Goal: Transaction & Acquisition: Purchase product/service

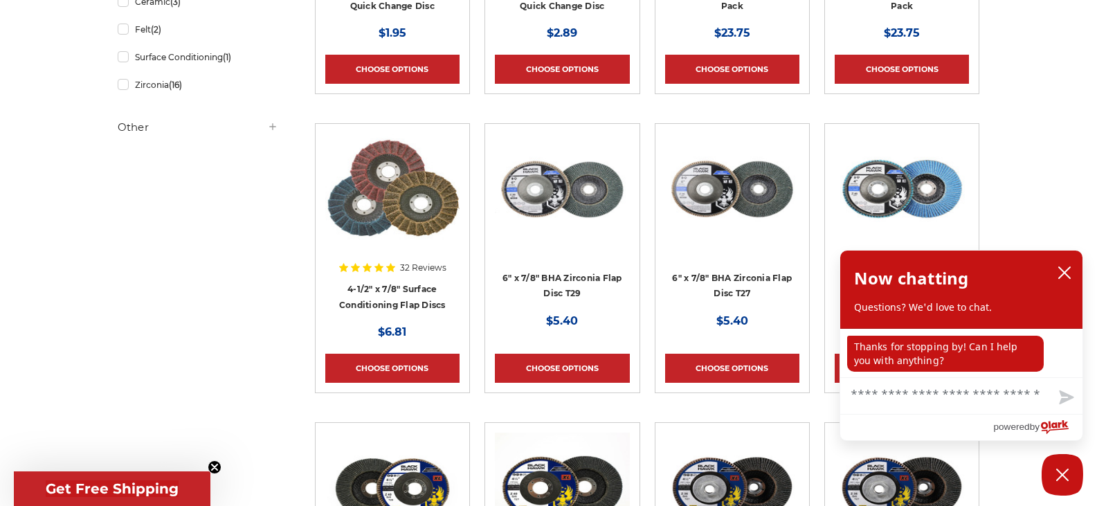
scroll to position [484, 0]
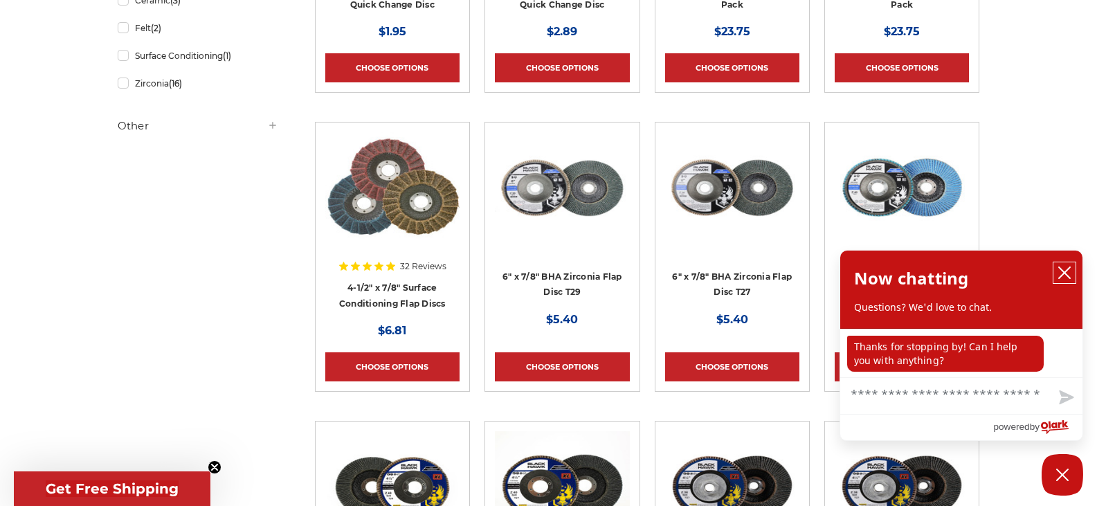
click at [1061, 271] on icon "close chatbox" at bounding box center [1064, 272] width 11 height 11
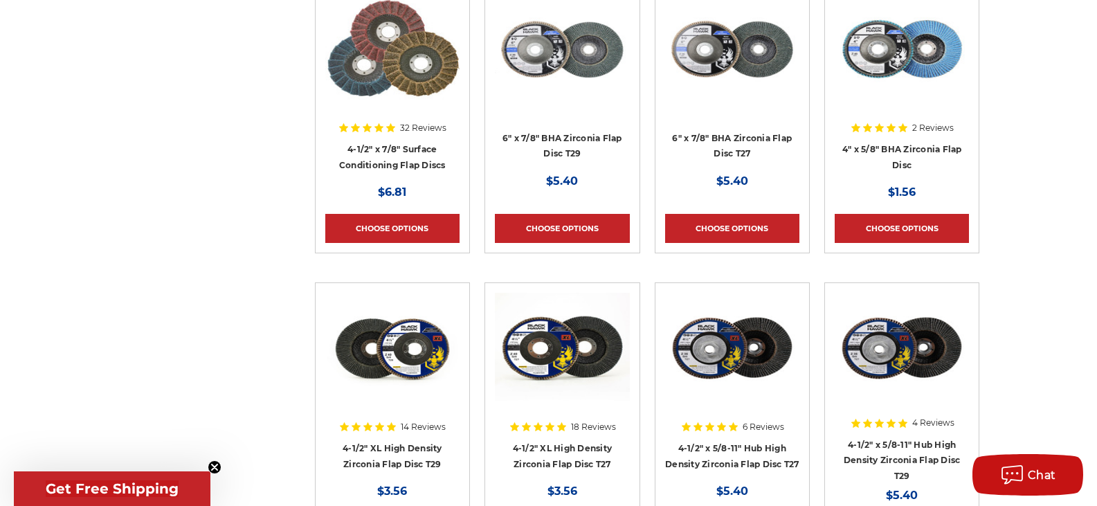
scroll to position [761, 0]
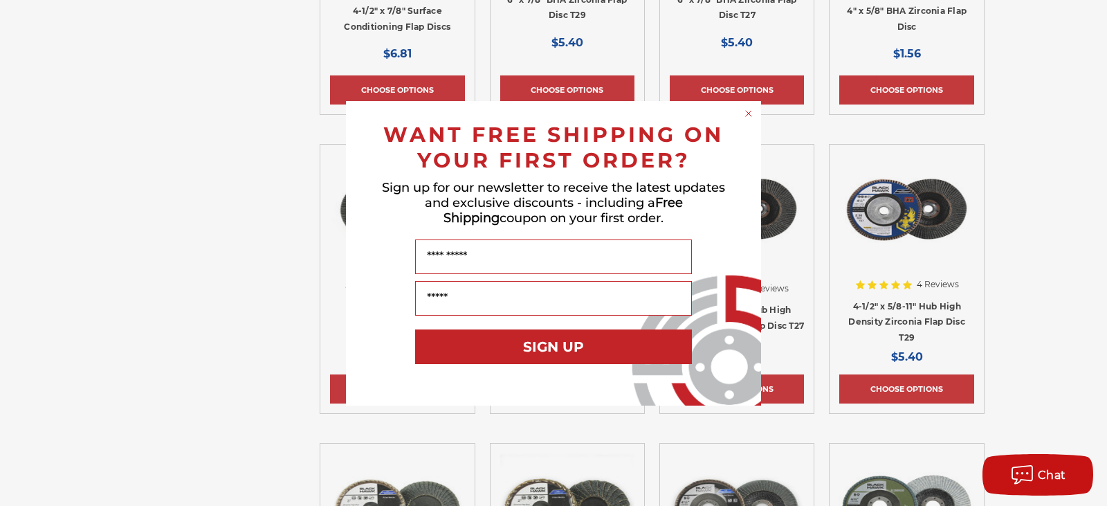
click at [750, 111] on circle "Close dialog" at bounding box center [749, 113] width 13 height 13
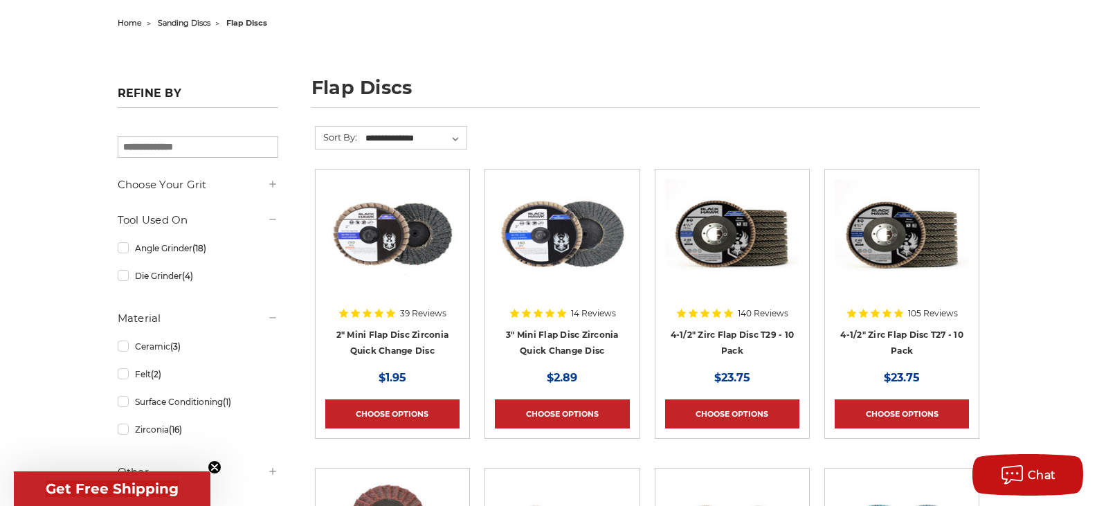
scroll to position [0, 0]
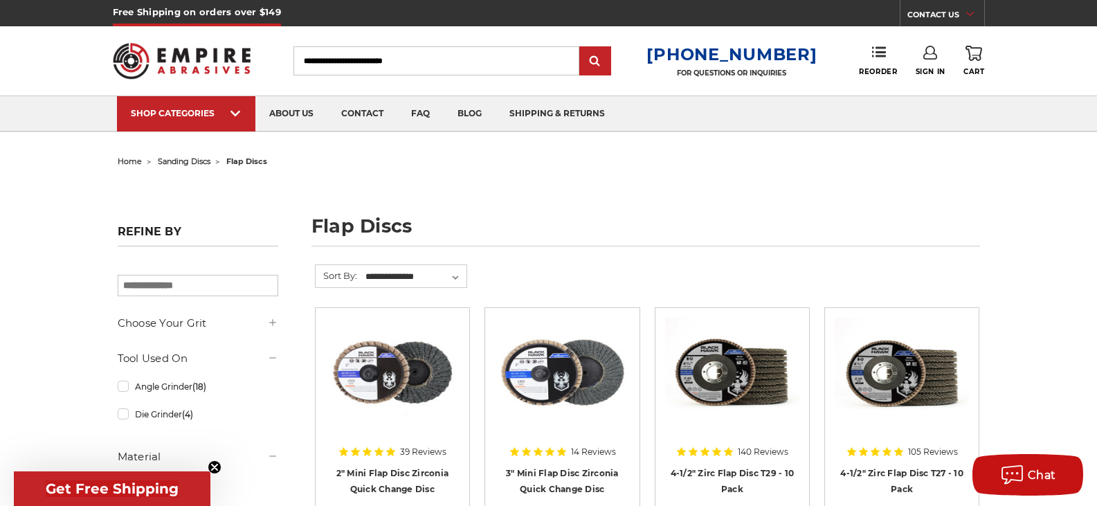
click at [177, 163] on span "sanding discs" at bounding box center [184, 161] width 53 height 10
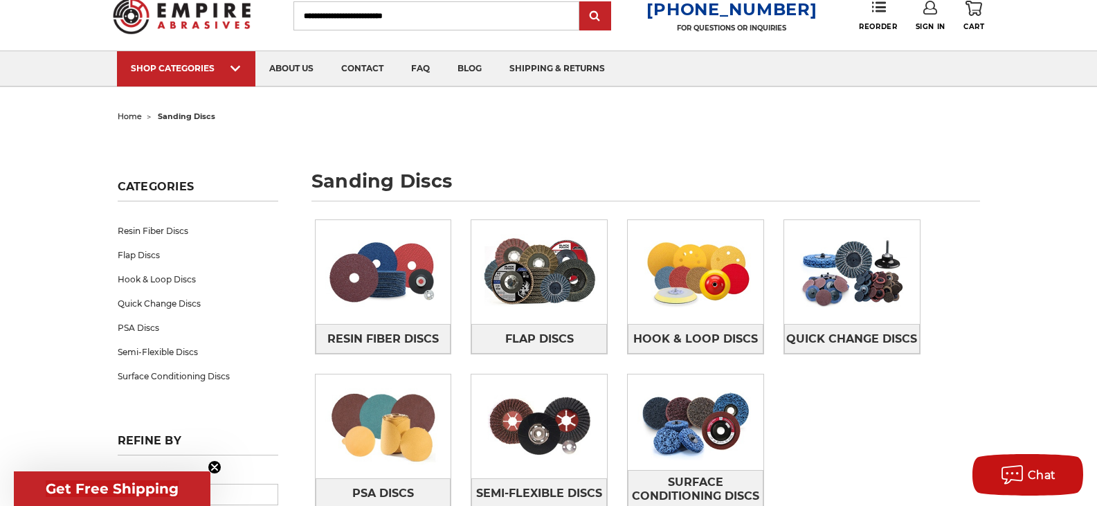
scroll to position [69, 0]
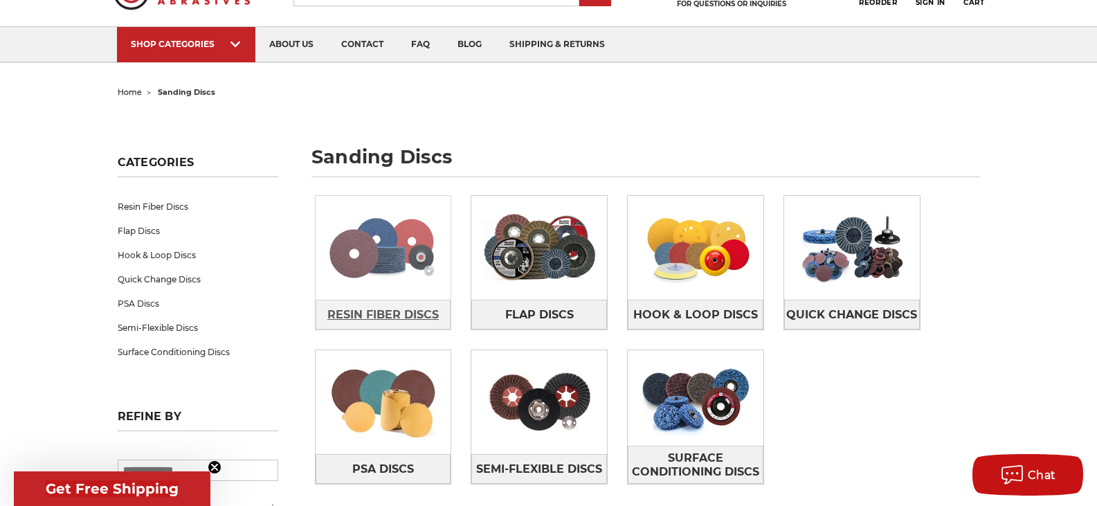
click at [384, 316] on span "Resin Fiber Discs" at bounding box center [382, 315] width 111 height 24
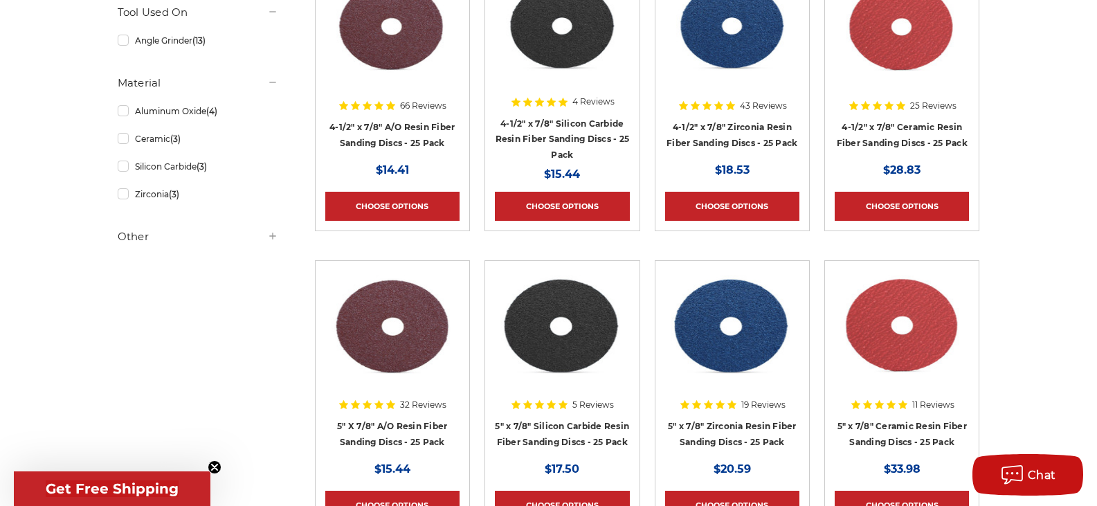
scroll to position [277, 0]
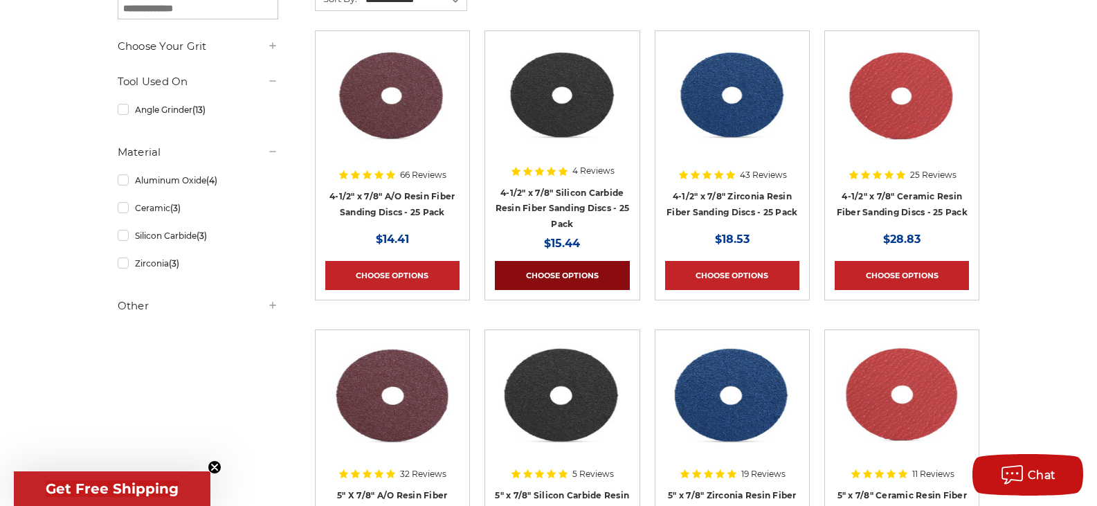
click at [552, 273] on link "Choose Options" at bounding box center [562, 275] width 134 height 29
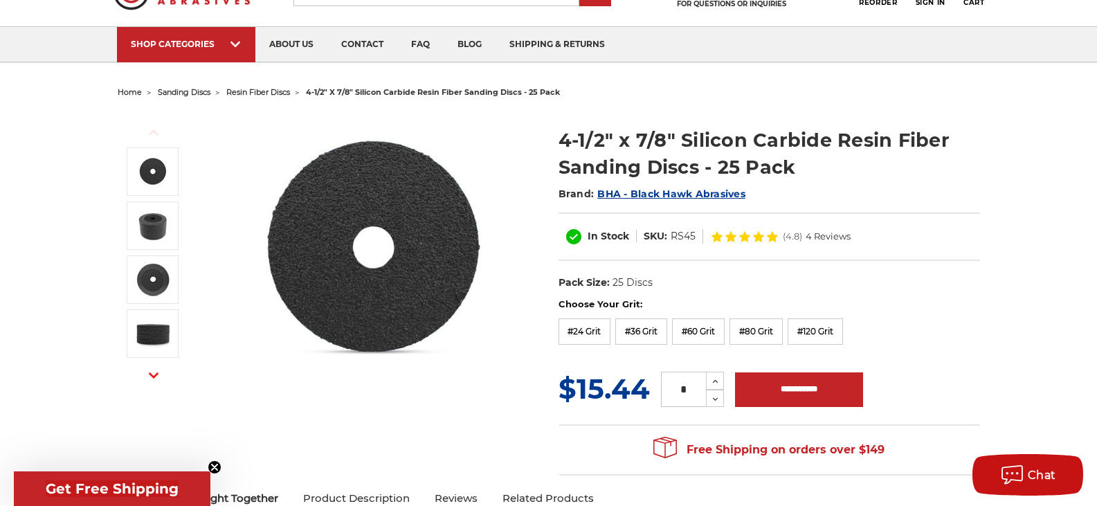
scroll to position [138, 0]
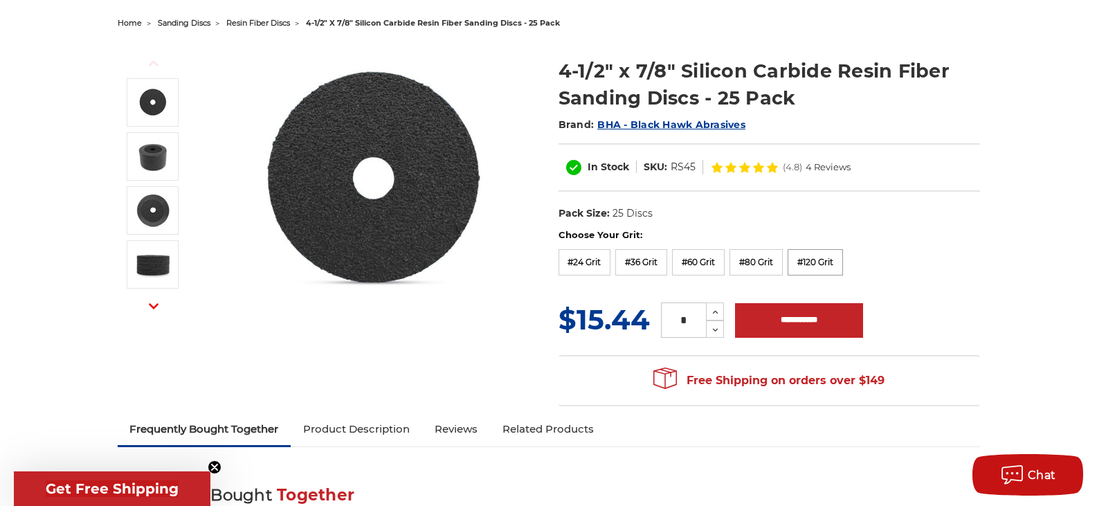
click at [824, 261] on label "#120 Grit" at bounding box center [815, 262] width 55 height 26
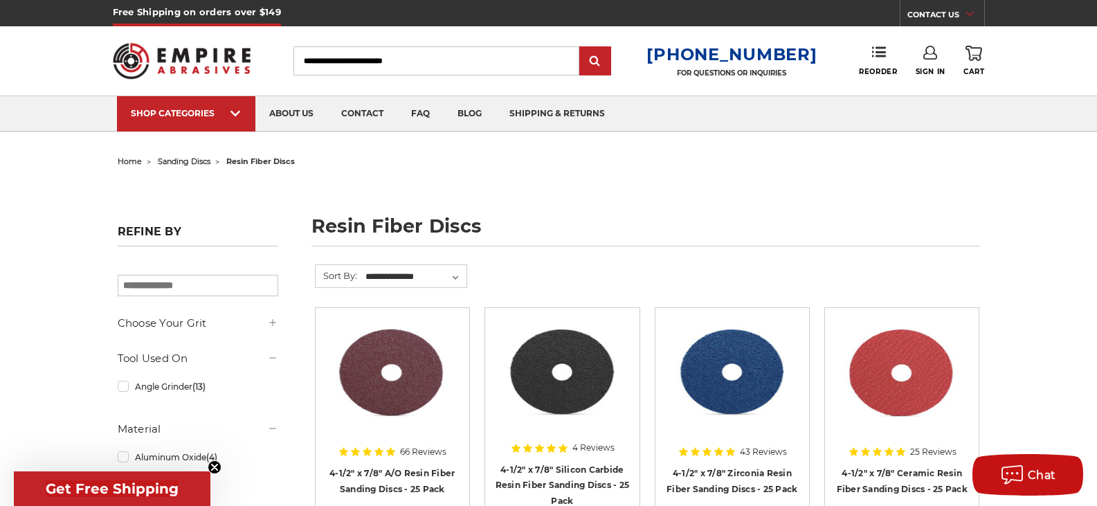
click at [131, 162] on span "home" at bounding box center [130, 161] width 24 height 10
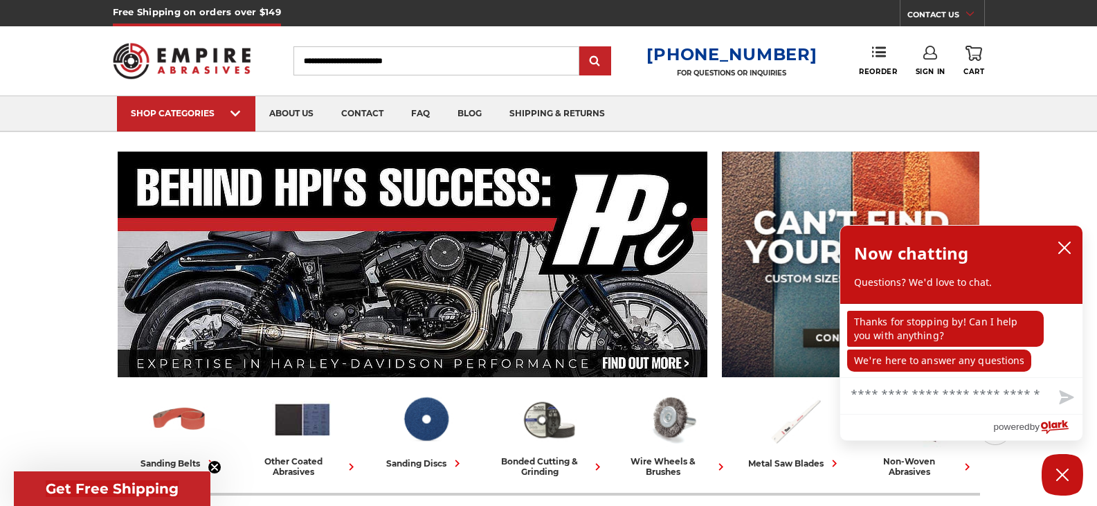
scroll to position [69, 0]
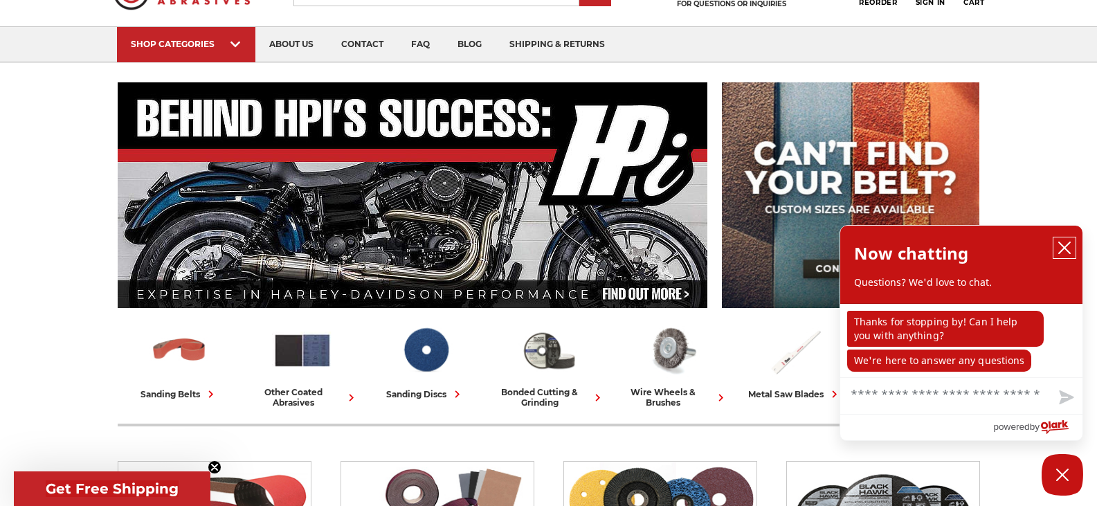
click at [1064, 250] on icon "close chatbox" at bounding box center [1064, 248] width 14 height 14
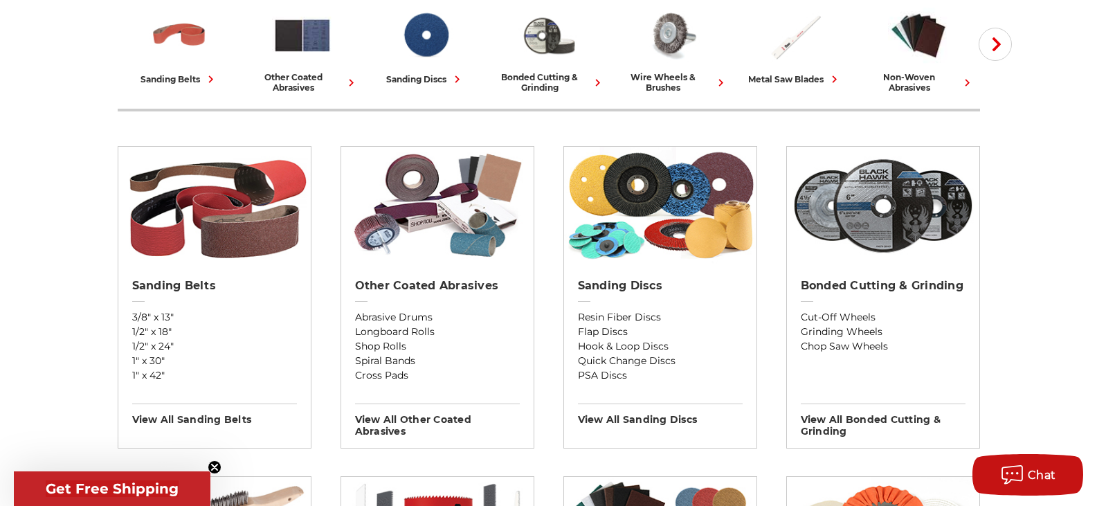
scroll to position [415, 0]
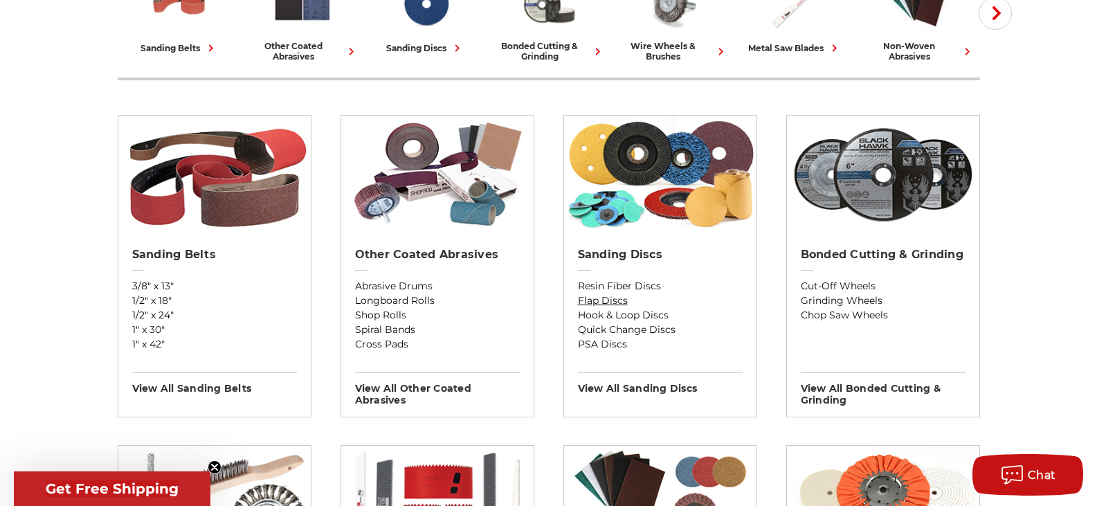
click at [607, 298] on link "Flap Discs" at bounding box center [660, 300] width 165 height 15
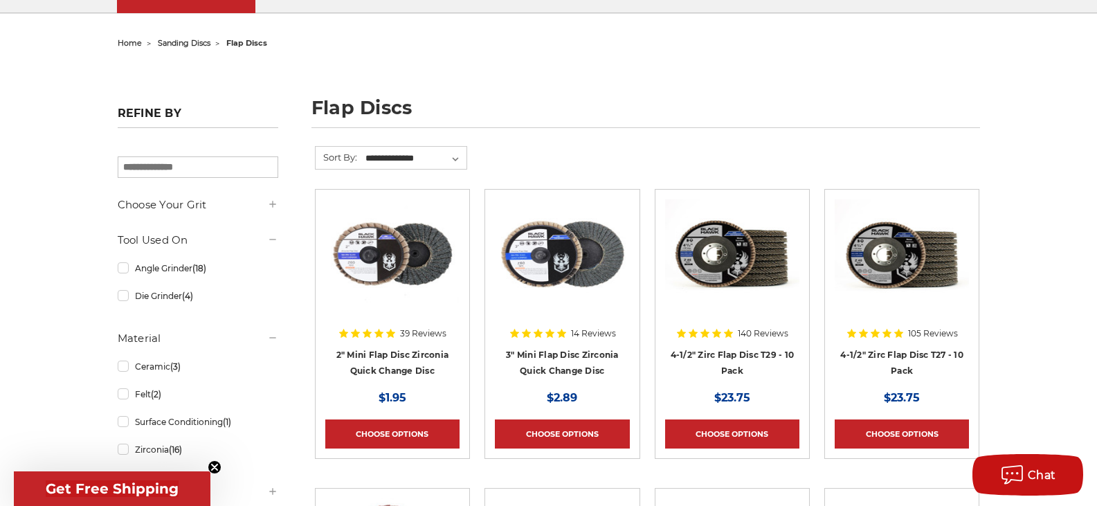
scroll to position [138, 0]
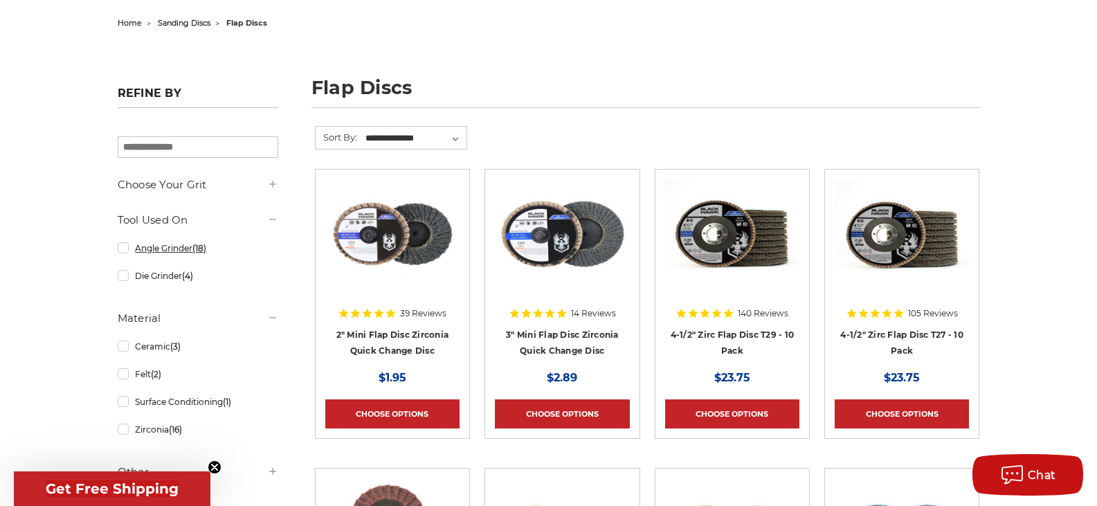
click at [122, 248] on link "Angle Grinder (18)" at bounding box center [198, 248] width 161 height 24
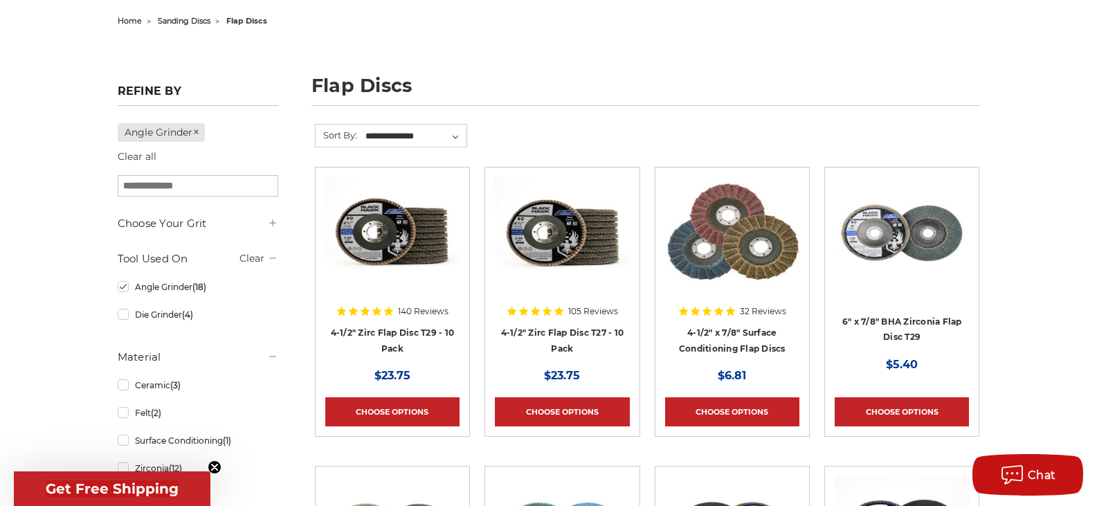
scroll to position [138, 0]
